Goal: Entertainment & Leisure: Consume media (video, audio)

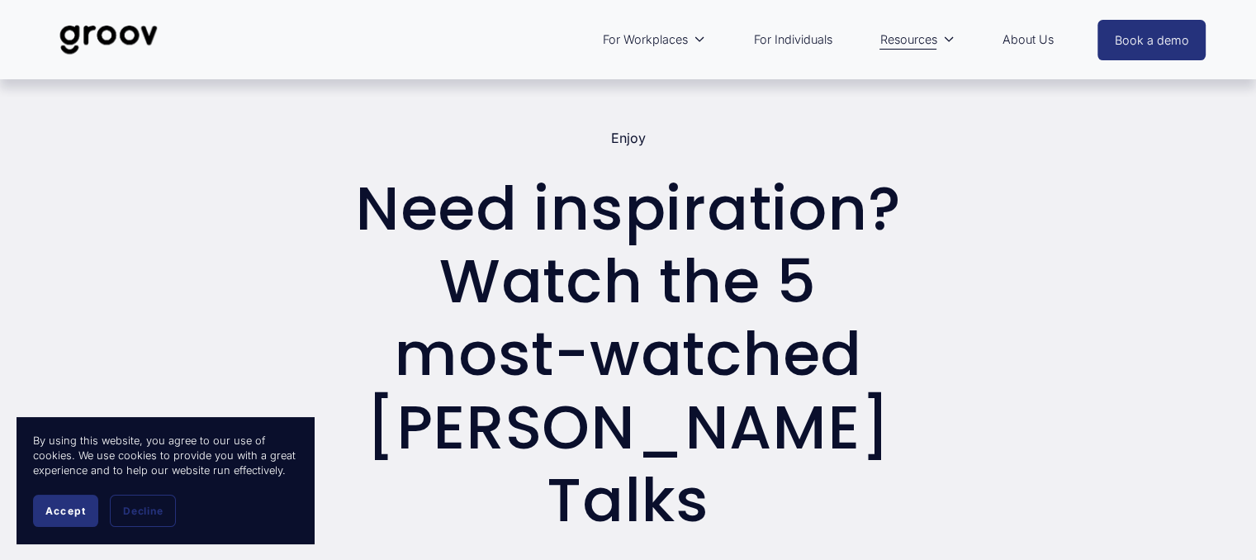
click at [68, 519] on button "Accept" at bounding box center [65, 511] width 65 height 32
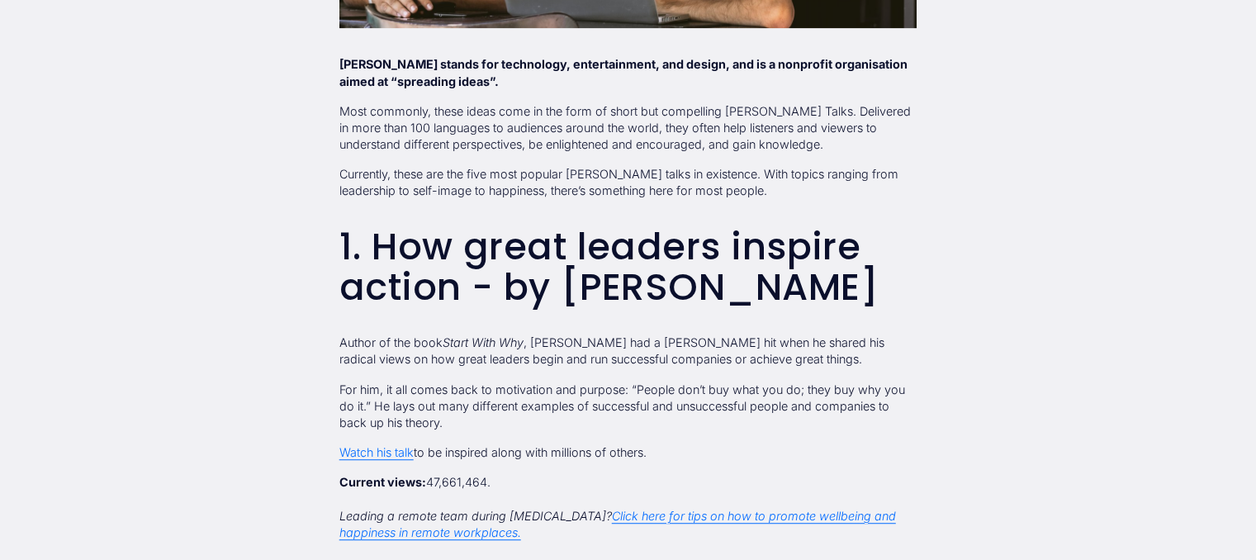
scroll to position [1034, 0]
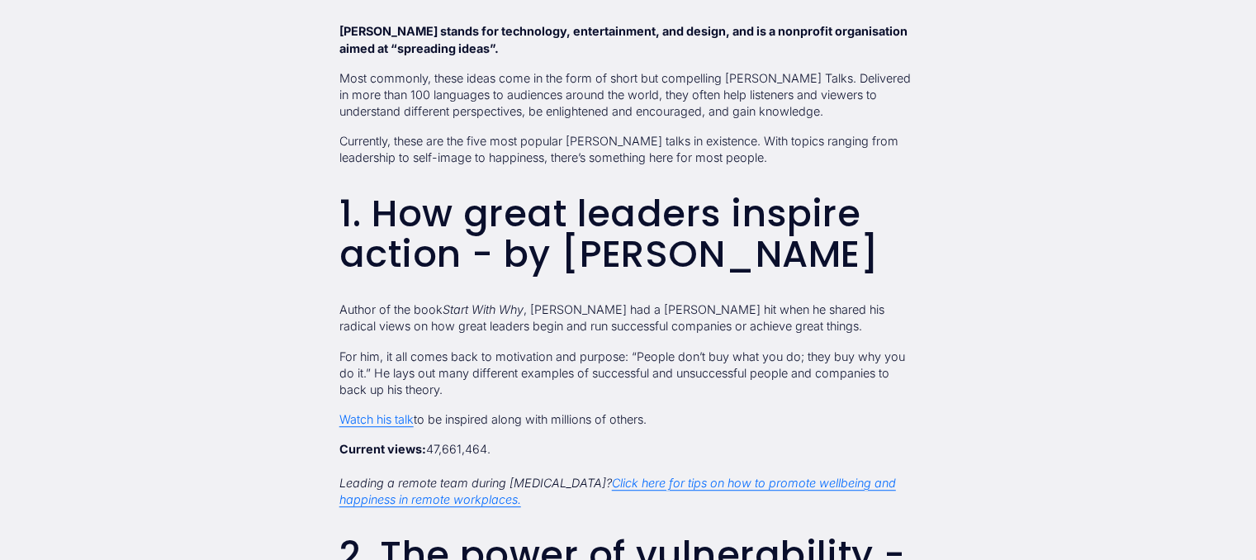
click at [381, 412] on link "Watch his talk" at bounding box center [376, 419] width 74 height 14
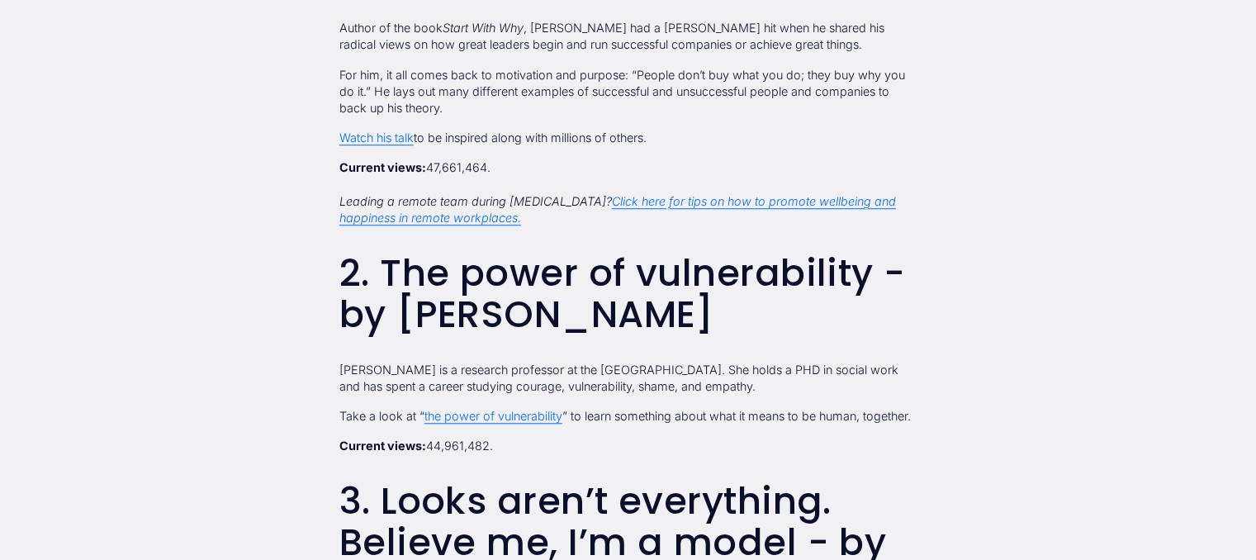
scroll to position [1331, 0]
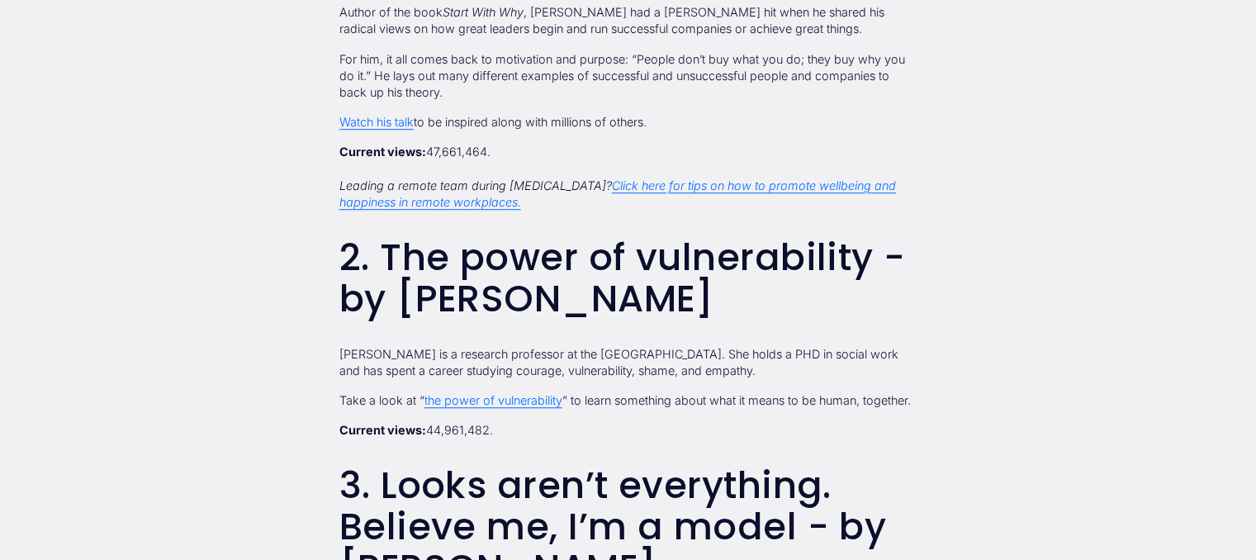
click at [507, 393] on link "the power of vulnerability" at bounding box center [493, 400] width 138 height 14
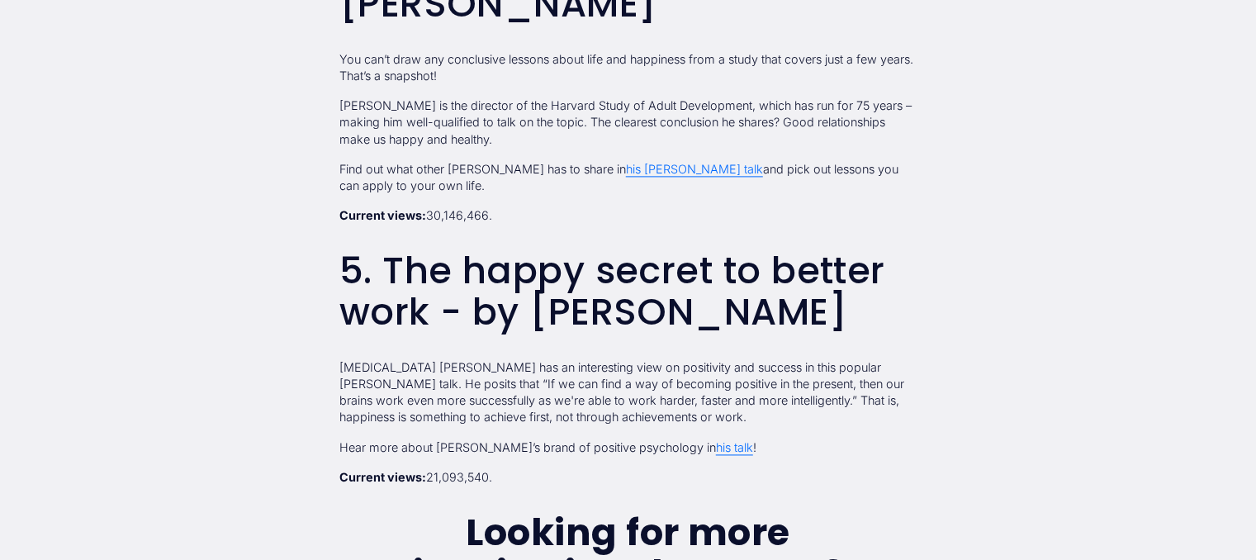
scroll to position [2322, 0]
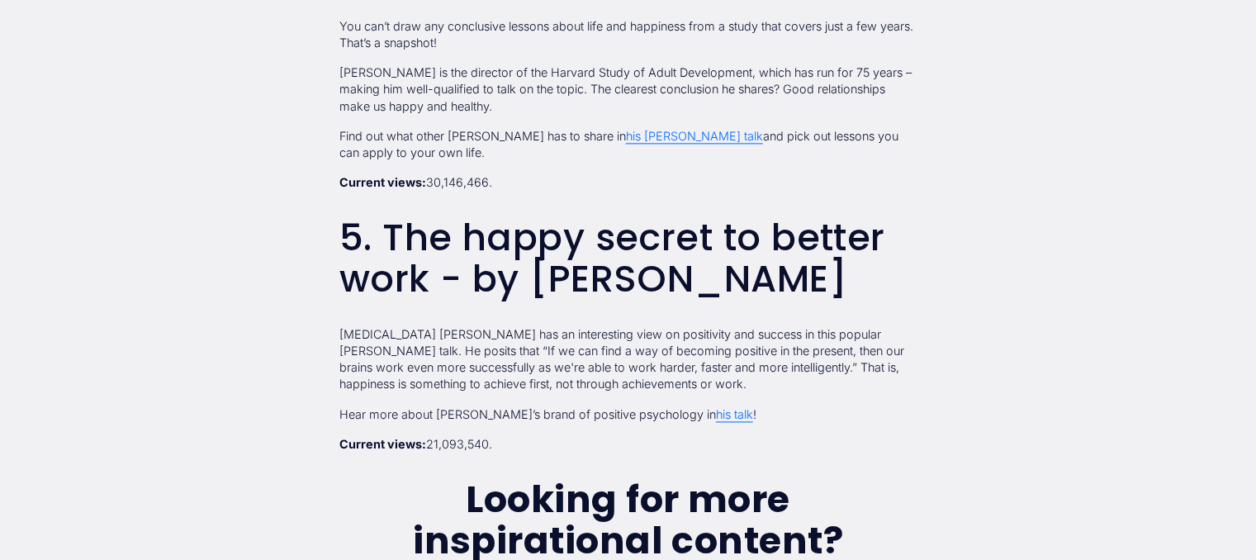
click at [716, 407] on link "his talk" at bounding box center [734, 414] width 37 height 14
